Goal: Transaction & Acquisition: Book appointment/travel/reservation

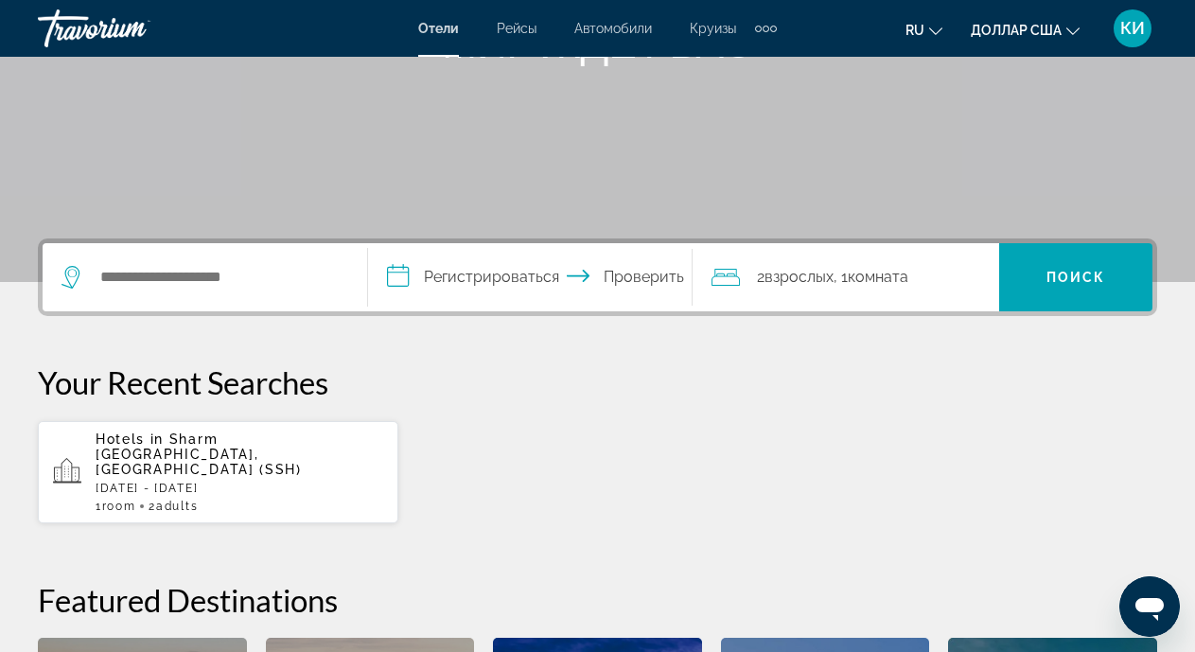
scroll to position [284, 0]
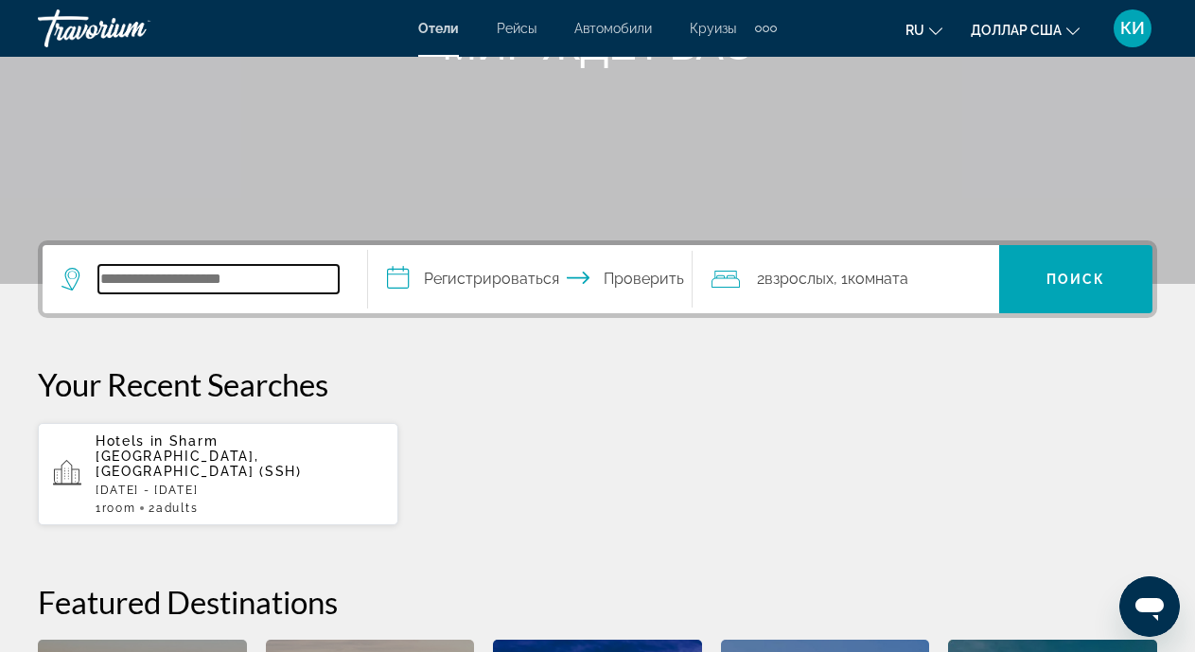
click at [128, 273] on input "Поиск отеля" at bounding box center [218, 279] width 240 height 28
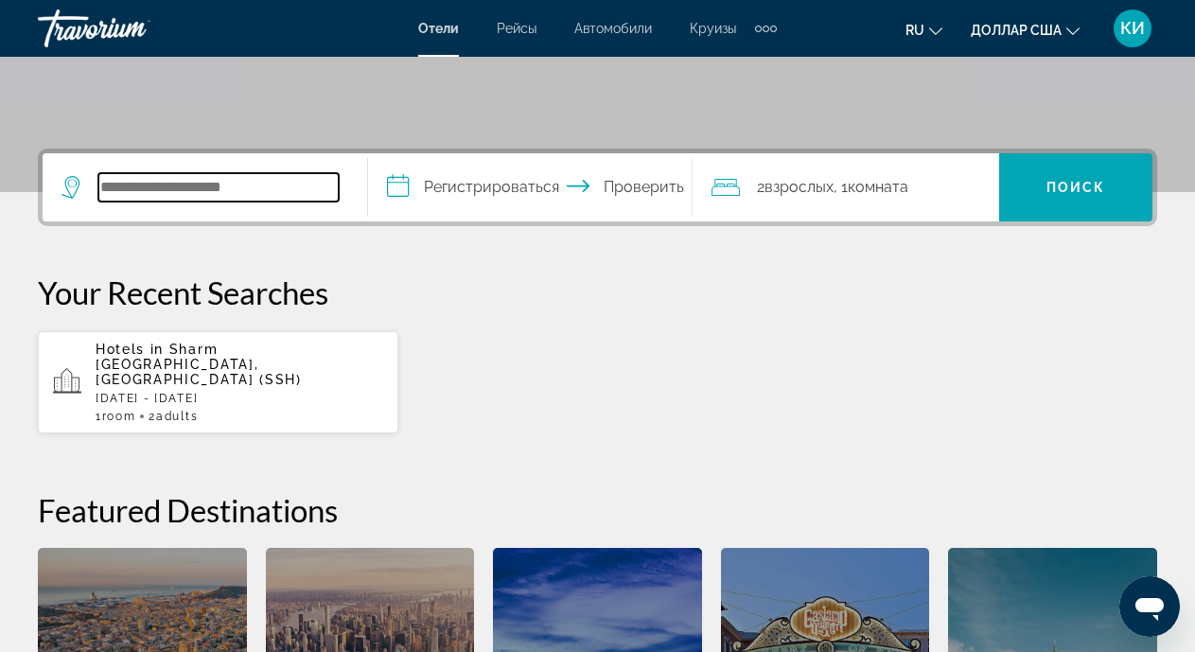
scroll to position [463, 0]
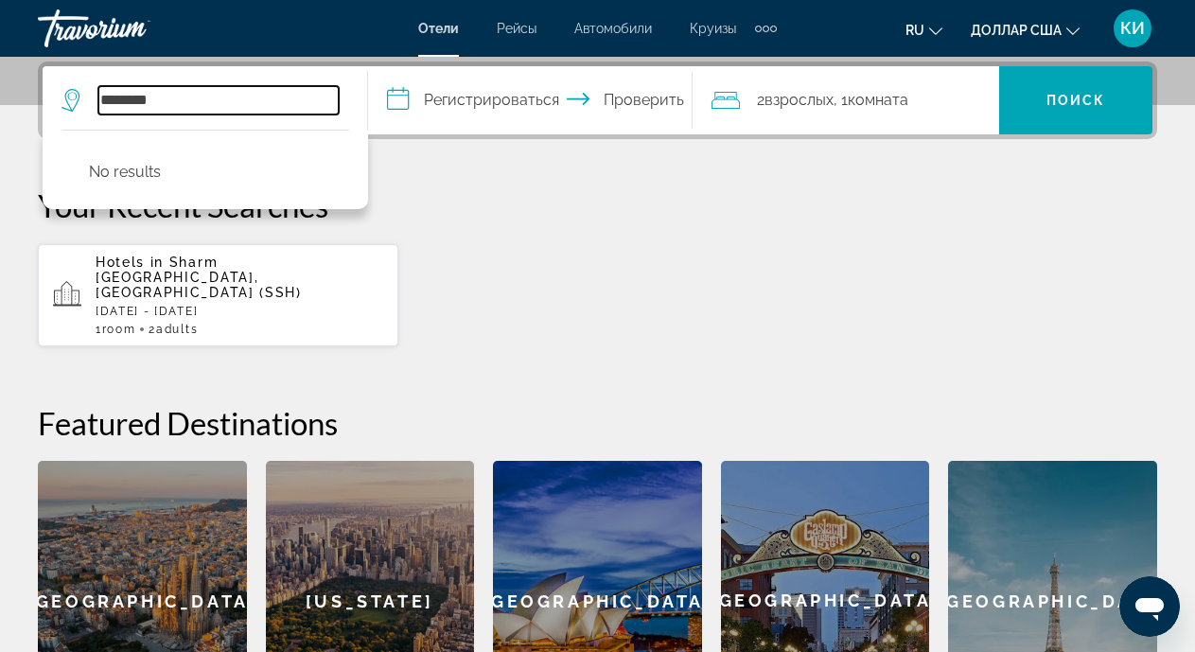
type input "********"
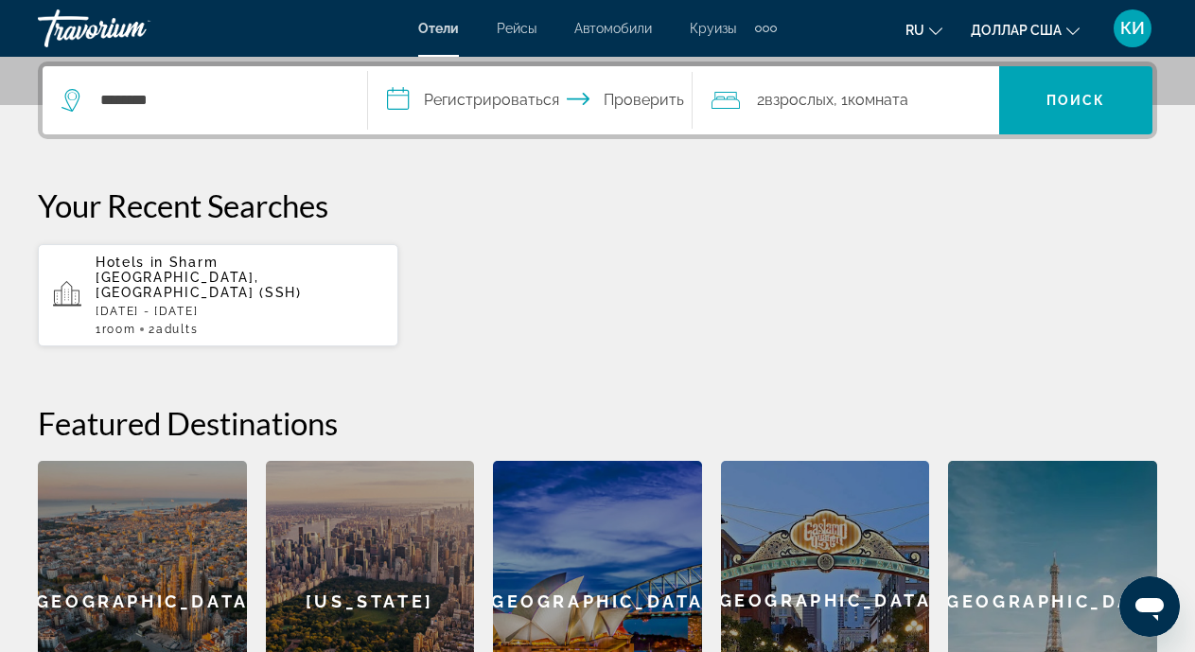
click at [180, 271] on p "Hotels in [GEOGRAPHIC_DATA], [GEOGRAPHIC_DATA] (SSH)" at bounding box center [240, 276] width 288 height 45
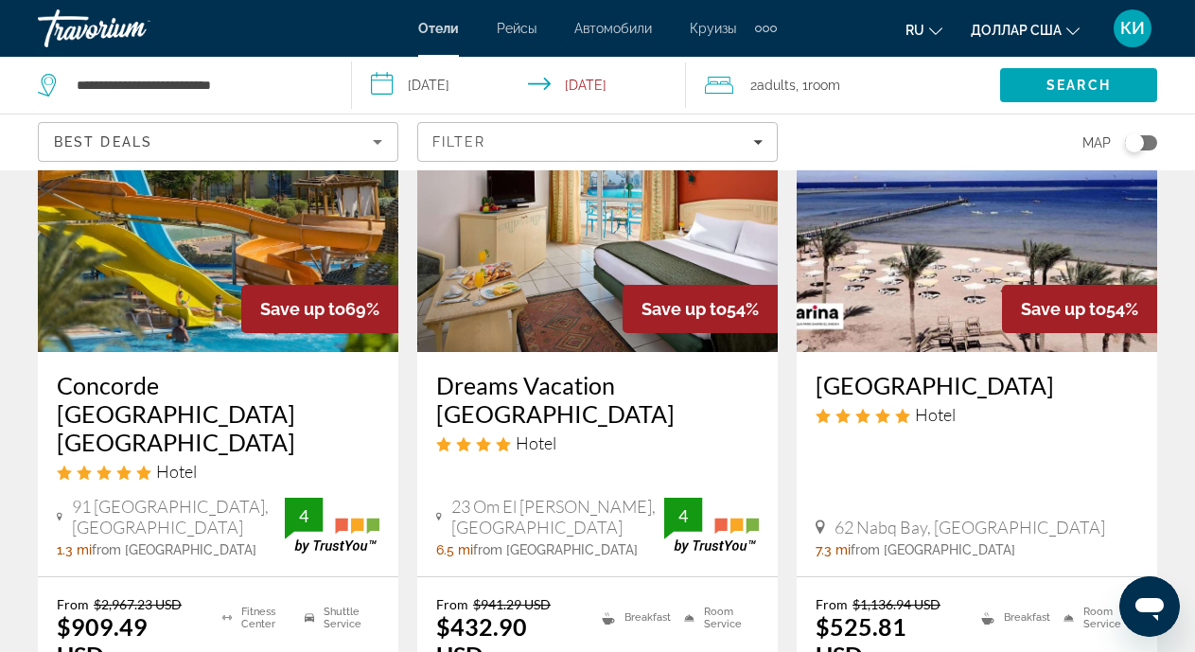
scroll to position [189, 0]
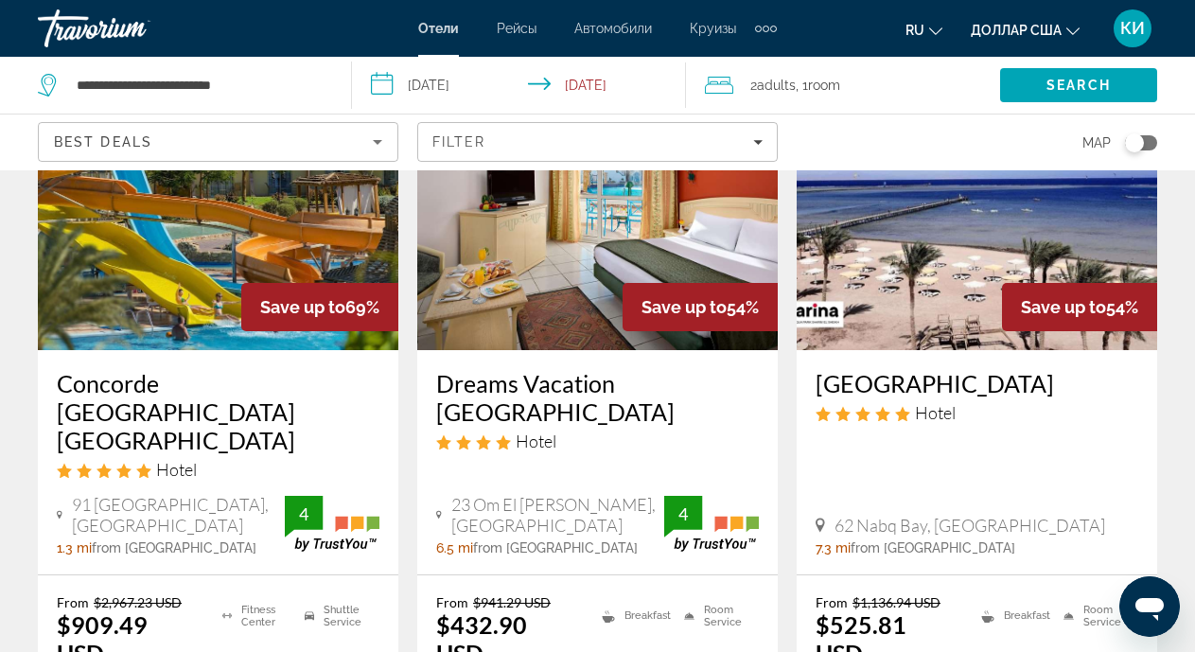
click at [202, 270] on img "Основное содержание" at bounding box center [218, 198] width 360 height 303
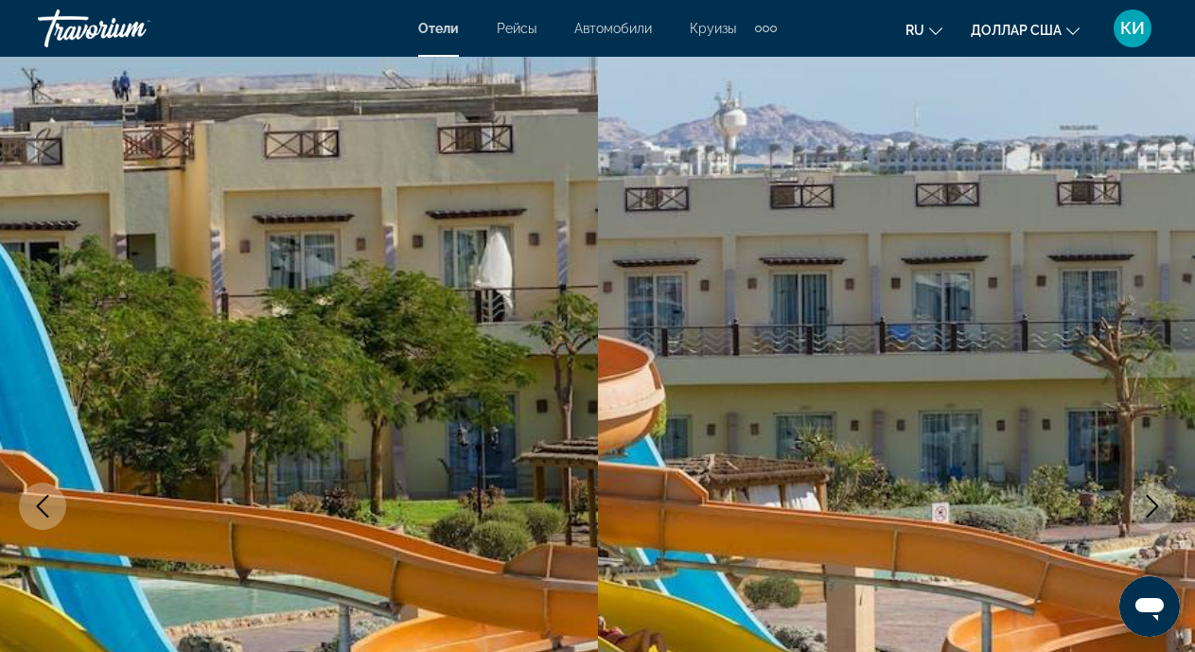
click at [1018, 388] on img "Основное содержание" at bounding box center [897, 506] width 598 height 899
click at [1034, 236] on img "Основное содержание" at bounding box center [897, 506] width 598 height 899
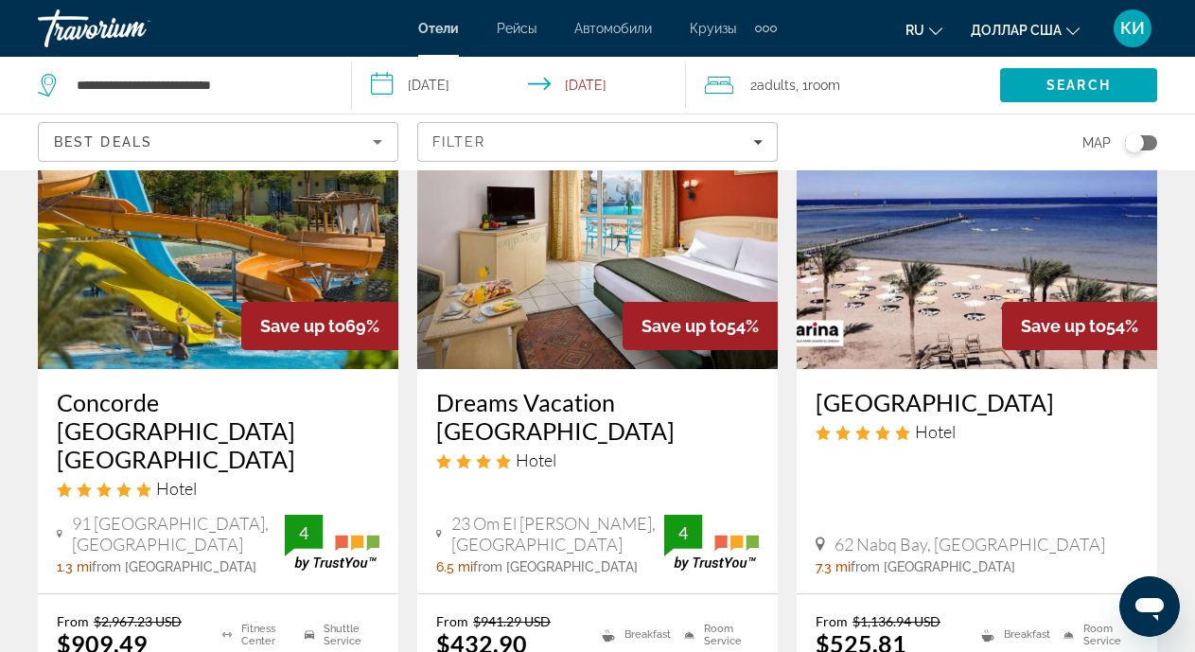
scroll to position [189, 0]
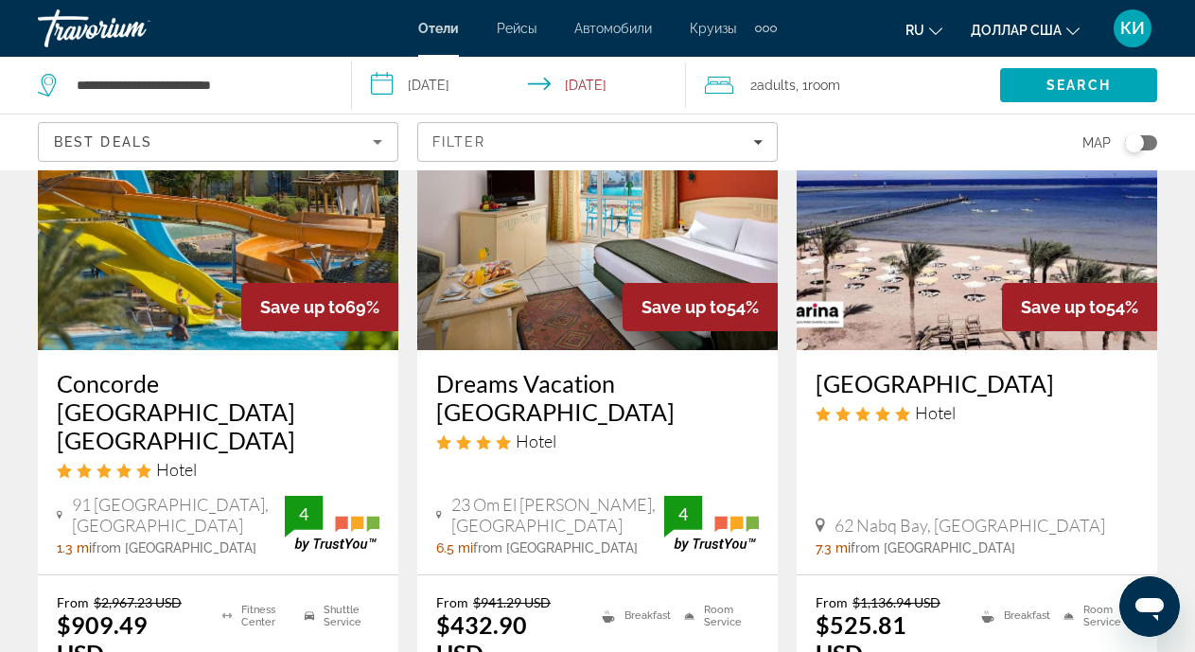
click at [154, 413] on h3 "Concorde [GEOGRAPHIC_DATA] [GEOGRAPHIC_DATA]" at bounding box center [218, 411] width 323 height 85
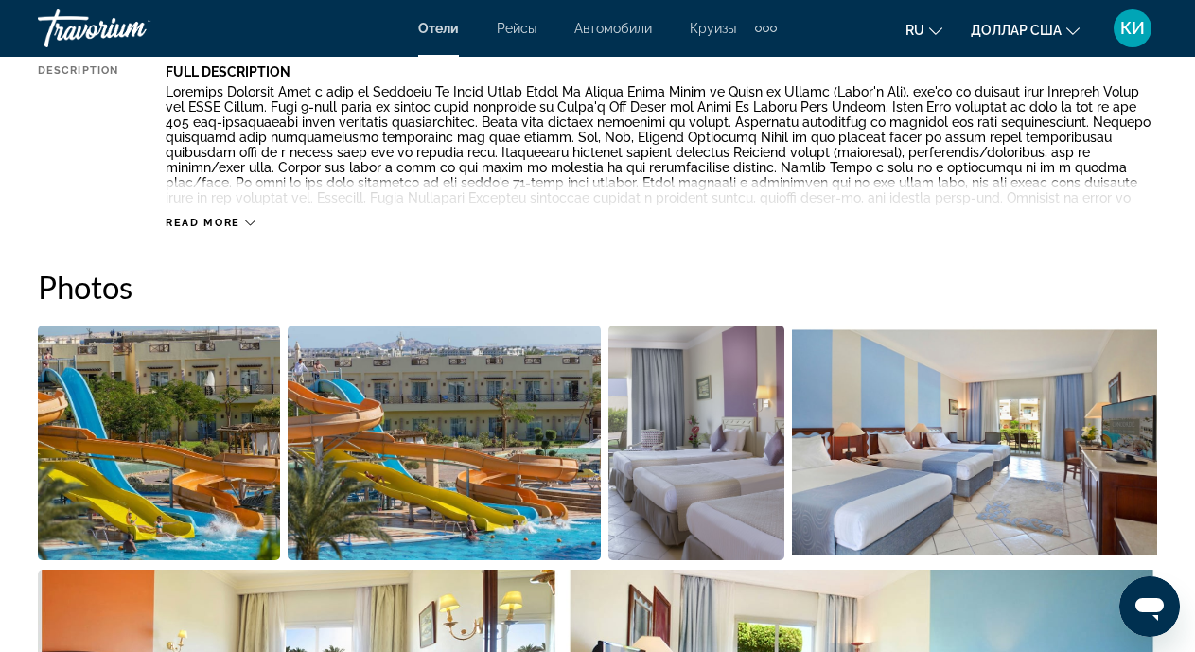
scroll to position [851, 0]
